Goal: Communication & Community: Answer question/provide support

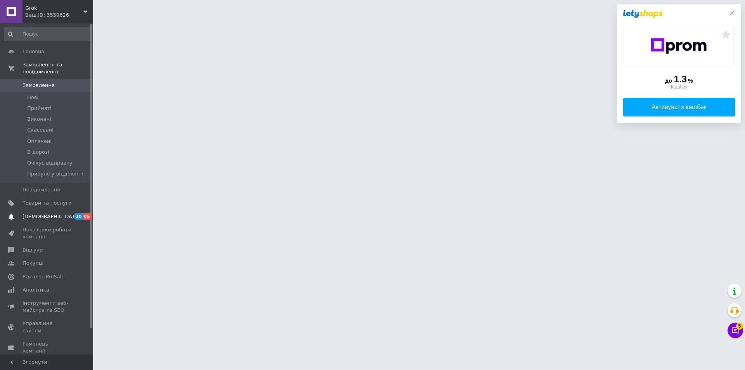
click at [45, 213] on span "[DEMOGRAPHIC_DATA]" at bounding box center [50, 216] width 57 height 7
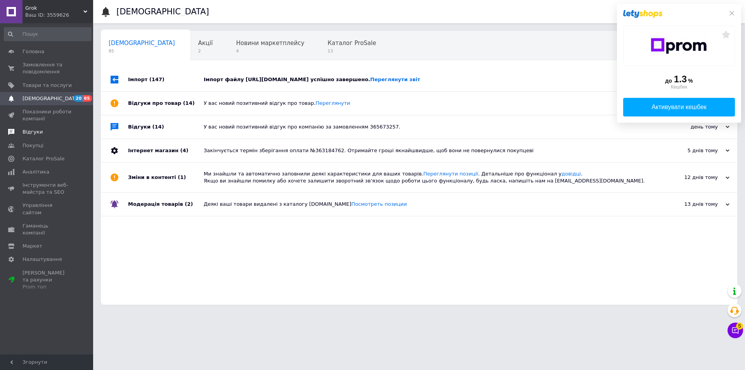
click at [33, 128] on span "Відгуки" at bounding box center [32, 131] width 20 height 7
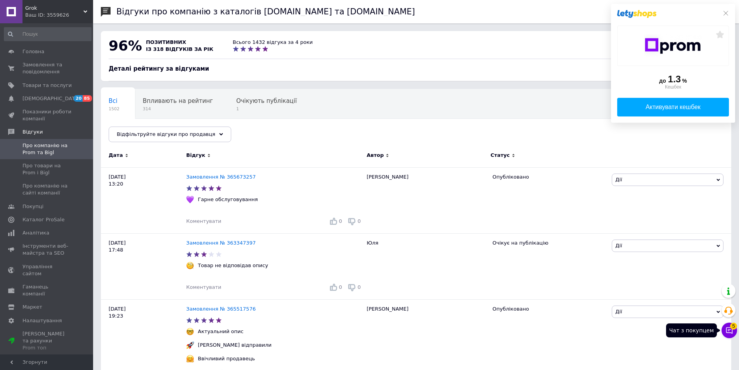
click at [725, 328] on icon at bounding box center [729, 330] width 8 height 8
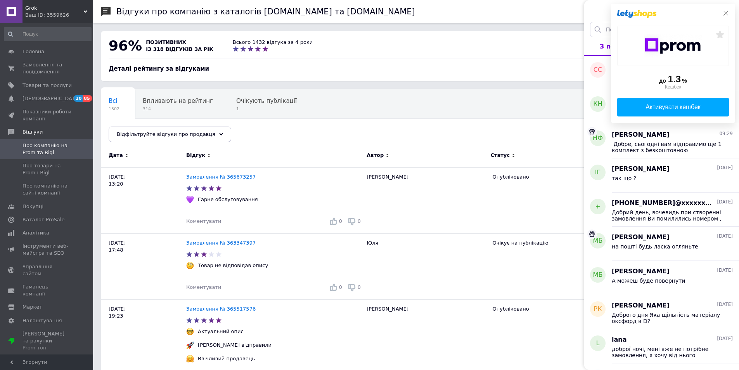
click at [726, 11] on icon at bounding box center [725, 13] width 6 height 6
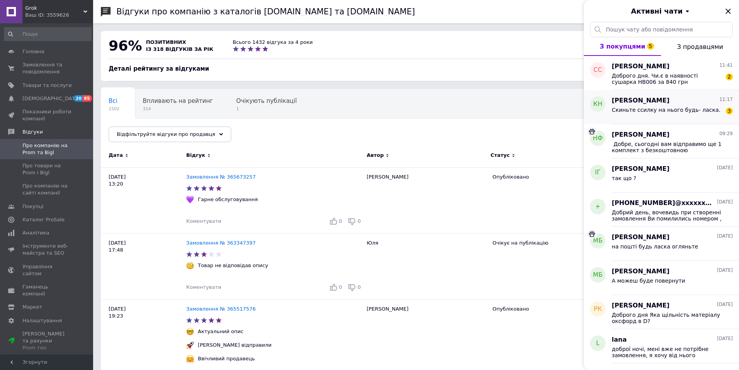
click at [686, 115] on div "Скиньте ссилку на нього будь- ласка." at bounding box center [666, 112] width 109 height 11
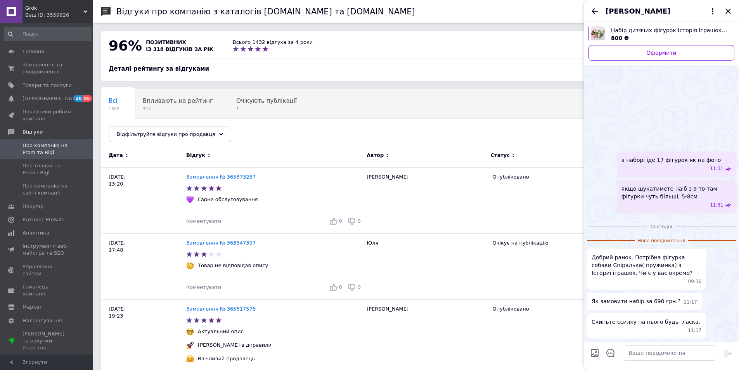
scroll to position [241, 0]
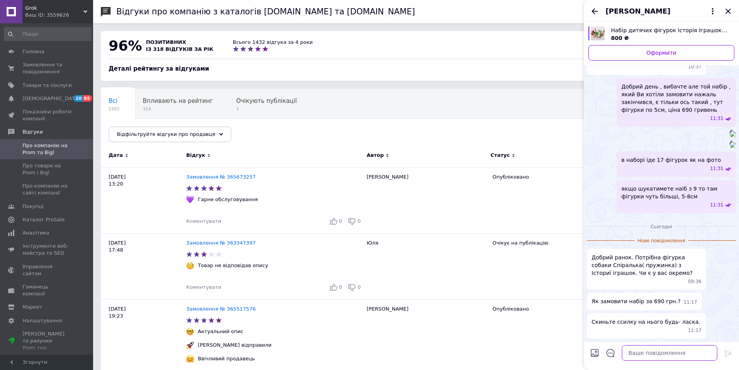
click at [679, 352] on textarea at bounding box center [669, 353] width 95 height 16
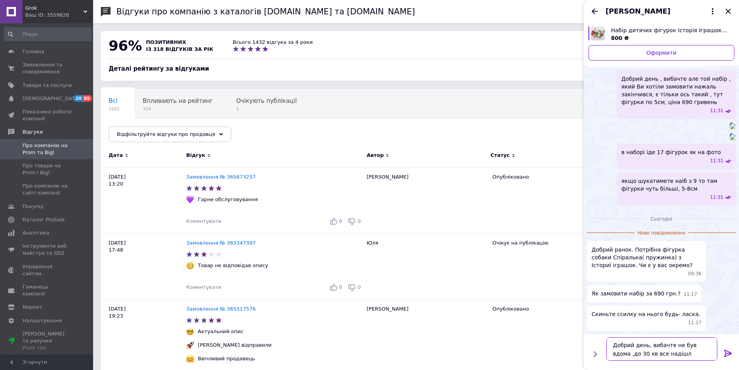
type textarea "Добрий день, вибачте не був вдома ,до 30 хв все надішлю"
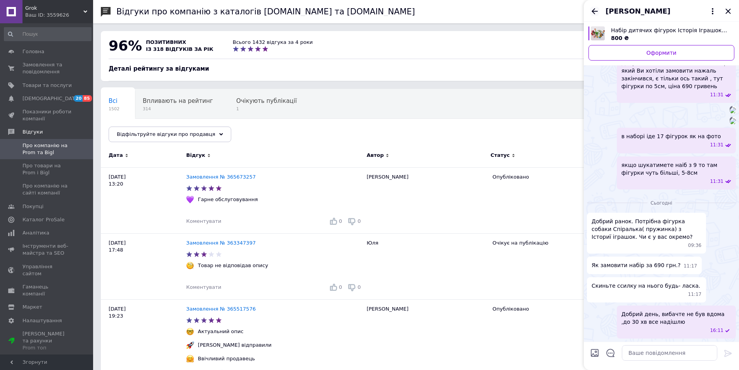
click at [590, 8] on icon "Назад" at bounding box center [594, 11] width 9 height 9
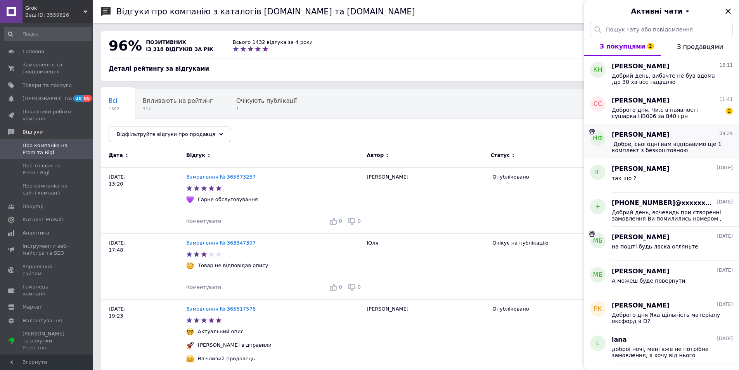
click at [722, 140] on div "￼ Добре, сьогодні вам відправимо ще 1 комплект з безкоштовною доставкою, Не пот…" at bounding box center [672, 146] width 121 height 14
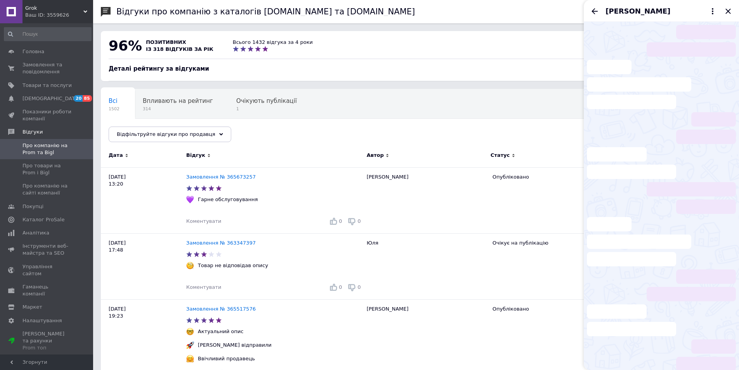
scroll to position [233, 0]
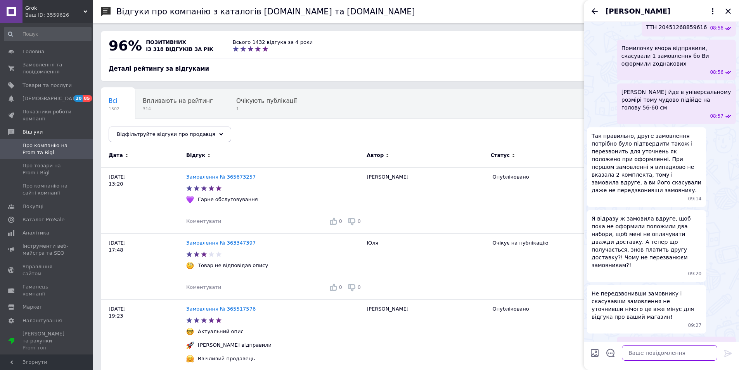
click at [657, 353] on textarea at bounding box center [669, 353] width 95 height 16
type textarea "відпарвляти вірно?бо так і не отримав відповіді"
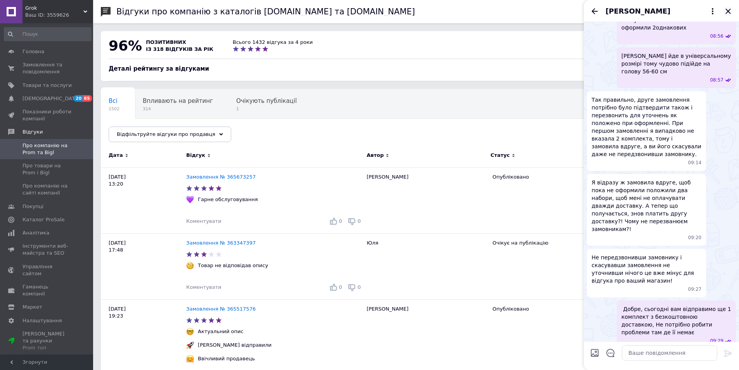
click at [730, 8] on icon "Закрити" at bounding box center [727, 11] width 9 height 9
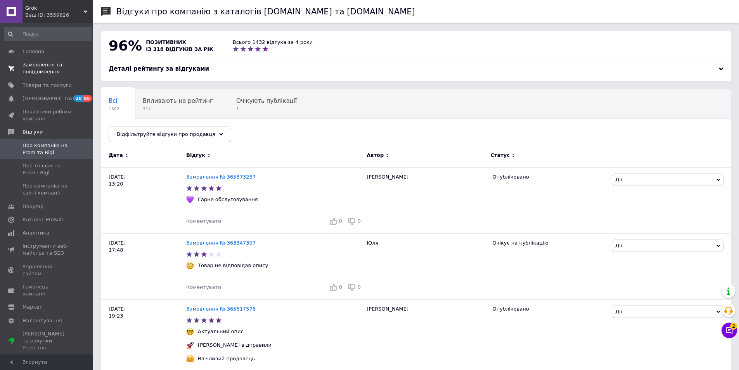
click at [28, 66] on span "Замовлення та повідомлення" at bounding box center [46, 68] width 49 height 14
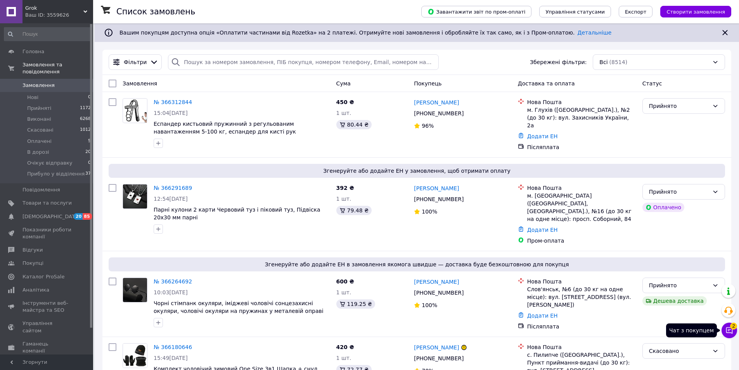
click at [727, 333] on icon at bounding box center [729, 330] width 8 height 8
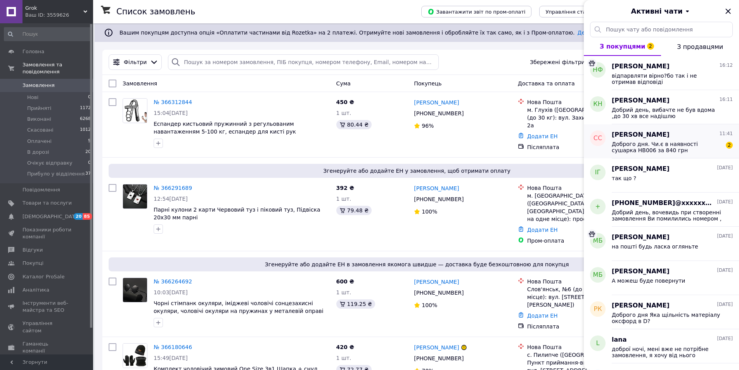
click at [694, 152] on span "Доброго дня. Чи.є в наявності сушарка НВ006 за 840 грн" at bounding box center [667, 147] width 110 height 12
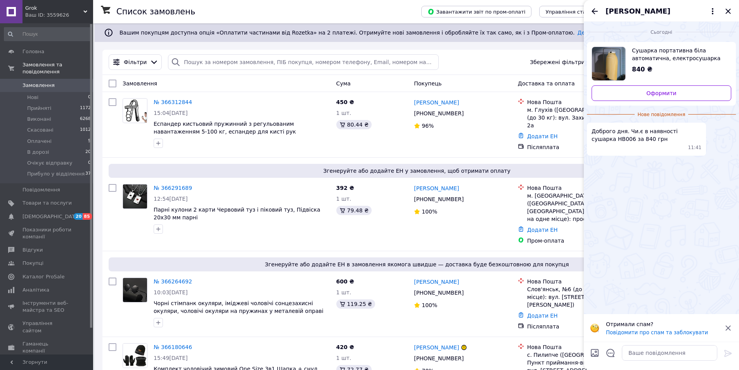
click at [601, 138] on span "Доброго дня. Чи.є в наявності сушарка НВ006 за 840 грн" at bounding box center [646, 135] width 110 height 16
click at [599, 138] on span "Доброго дня. Чи.є в наявності сушарка НВ006 за 840 грн" at bounding box center [646, 135] width 110 height 16
click at [624, 171] on div "Сьогодні Сушарка портативна біла автоматична, електросушарка для одягу з таймер…" at bounding box center [661, 168] width 155 height 292
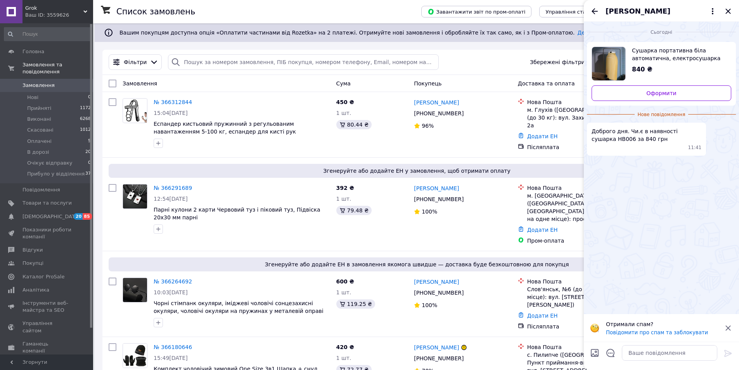
click at [600, 138] on span "Доброго дня. Чи.є в наявності сушарка НВ006 за 840 грн" at bounding box center [646, 135] width 110 height 16
copy span "НВ006"
click at [598, 136] on span "Доброго дня. Чи.є в наявності сушарка НВ006 за 840 грн" at bounding box center [646, 135] width 110 height 16
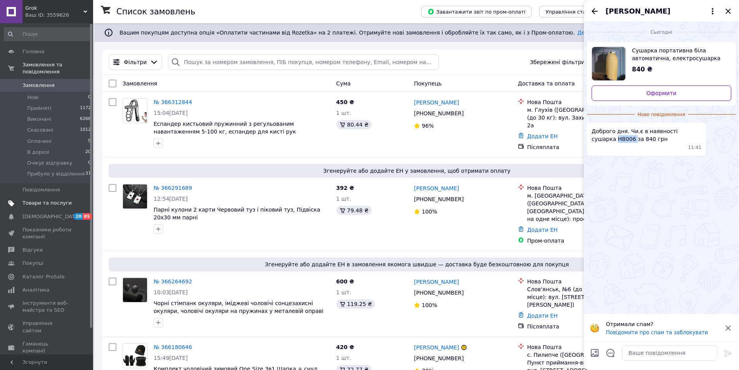
click at [31, 199] on span "Товари та послуги" at bounding box center [46, 202] width 49 height 7
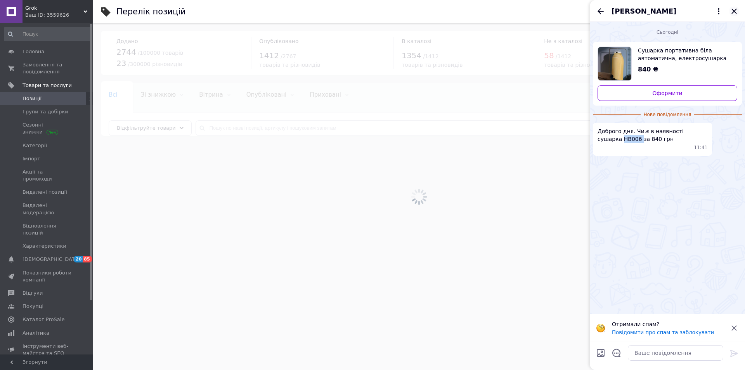
click at [732, 7] on icon "Закрити" at bounding box center [733, 11] width 9 height 9
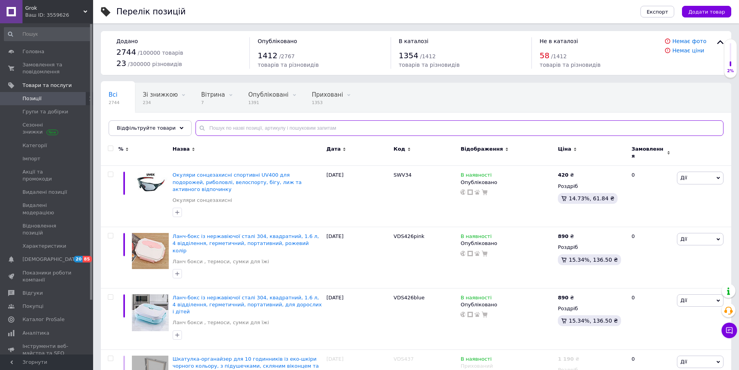
click at [270, 124] on input "text" at bounding box center [459, 128] width 528 height 16
paste input "НВ006"
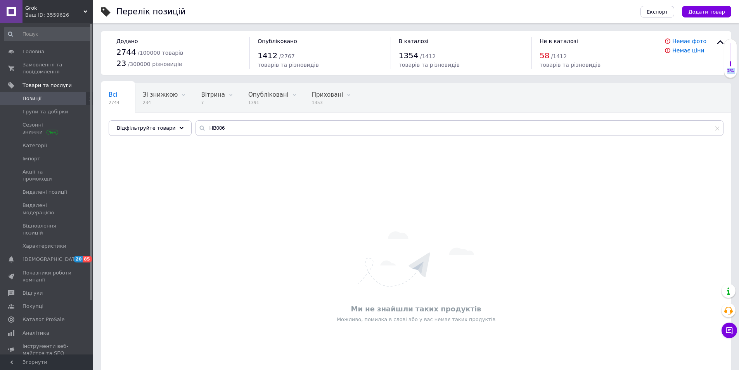
click at [736, 324] on div "Чат з покупцем" at bounding box center [729, 330] width 16 height 16
click at [734, 324] on div "Чат з покупцем" at bounding box center [729, 330] width 16 height 16
drag, startPoint x: 732, startPoint y: 325, endPoint x: 732, endPoint y: 321, distance: 4.3
click at [732, 325] on button "Чат з покупцем" at bounding box center [729, 330] width 16 height 16
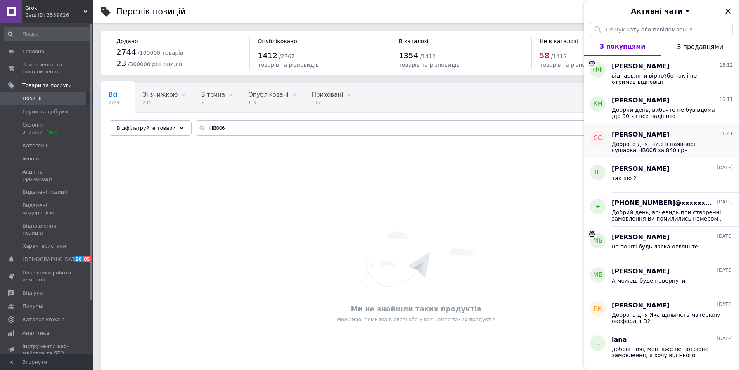
click at [656, 145] on span "Доброго дня. Чи.є в наявності сушарка НВ006 за 840 грн" at bounding box center [667, 147] width 110 height 12
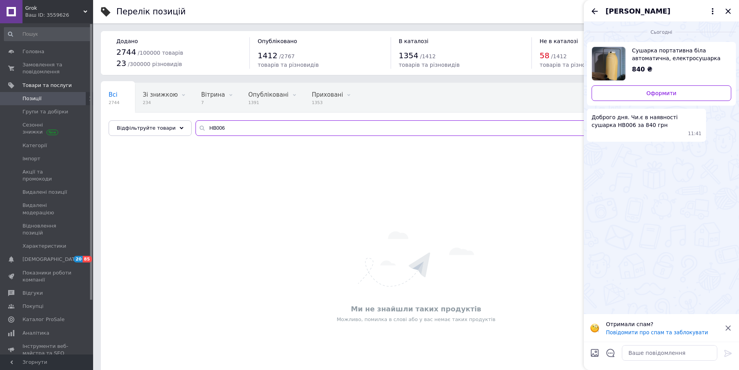
click at [242, 125] on input "НВ006" at bounding box center [459, 128] width 528 height 16
type input "сушарка"
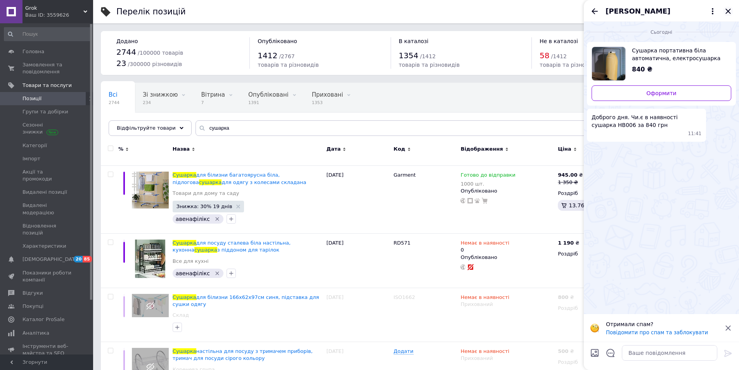
click at [730, 9] on icon "Закрити" at bounding box center [727, 11] width 9 height 9
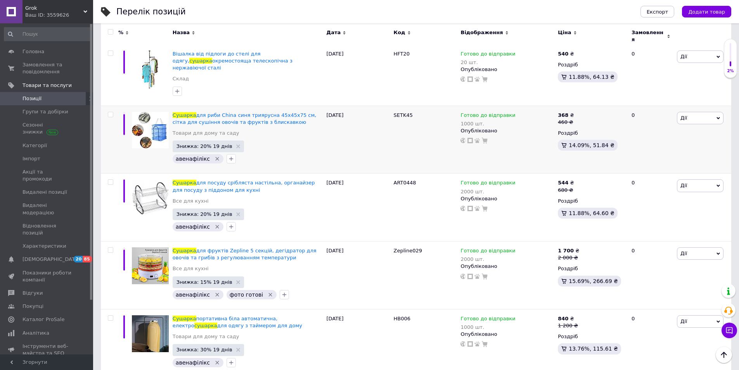
scroll to position [354, 0]
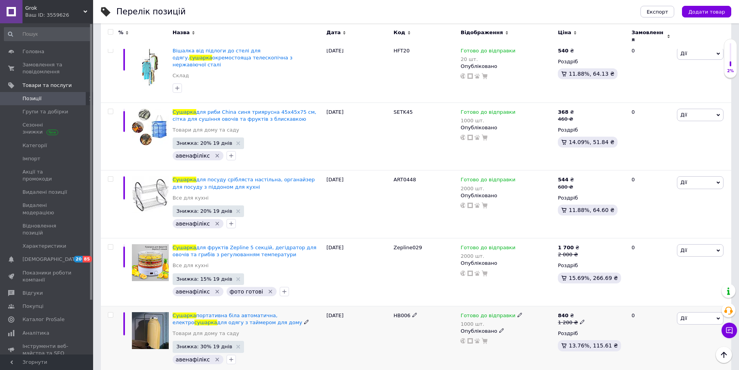
click at [517, 312] on icon at bounding box center [519, 314] width 5 height 5
click at [544, 338] on li "Немає в наявності" at bounding box center [559, 343] width 74 height 11
click at [544, 331] on input "1000" at bounding box center [551, 339] width 59 height 16
click at [408, 339] on div "HB006" at bounding box center [425, 339] width 67 height 67
click at [110, 312] on input "checkbox" at bounding box center [110, 314] width 5 height 5
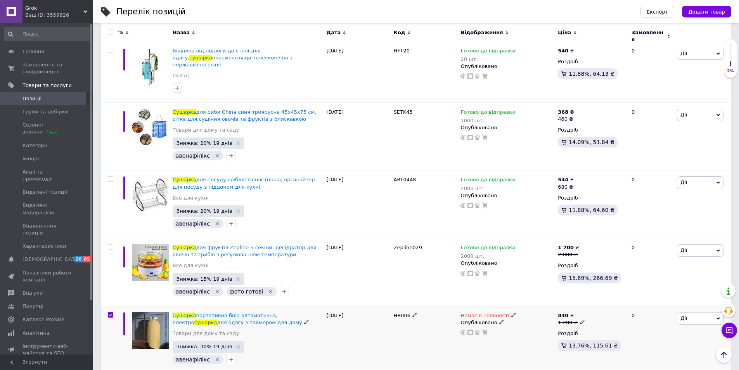
checkbox input "true"
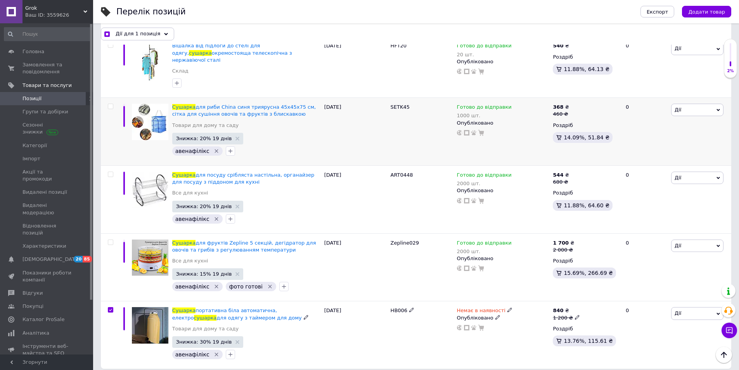
scroll to position [354, 0]
click at [124, 31] on span "Дії для 1 позиція" at bounding box center [138, 33] width 45 height 7
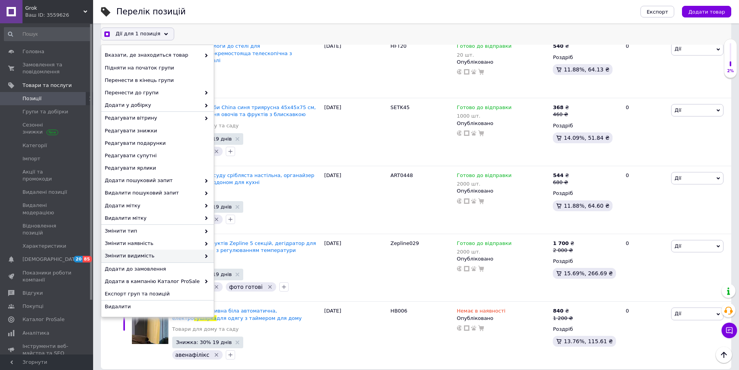
click at [203, 255] on span at bounding box center [204, 255] width 8 height 7
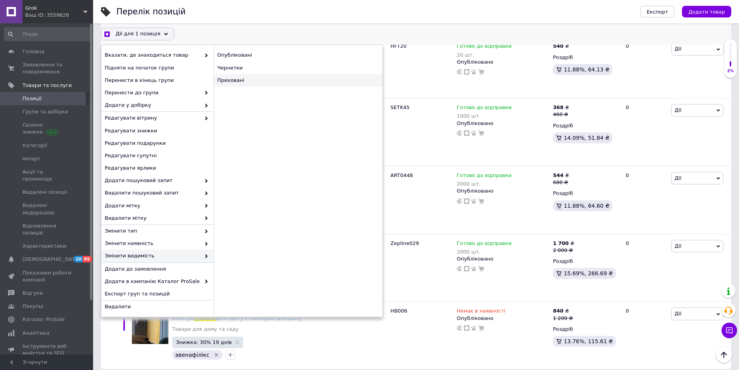
checkbox input "true"
click at [238, 80] on div "Приховані" at bounding box center [298, 80] width 169 height 12
checkbox input "false"
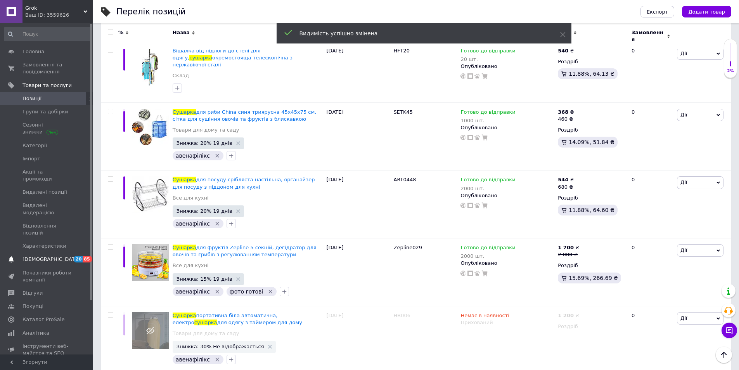
click at [40, 252] on link "[DEMOGRAPHIC_DATA] 20 85" at bounding box center [47, 258] width 95 height 13
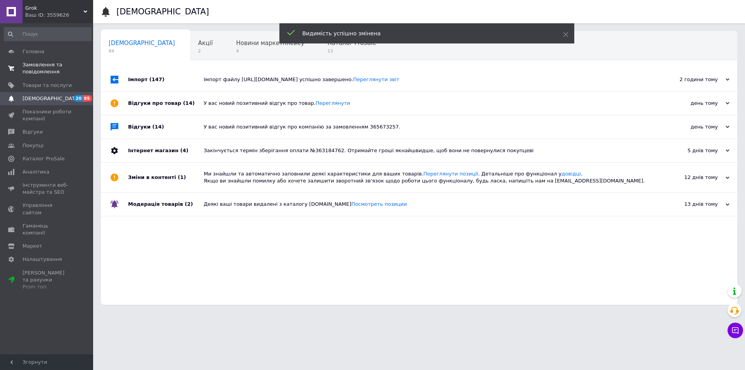
click at [43, 69] on span "Замовлення та повідомлення" at bounding box center [46, 68] width 49 height 14
